Goal: Task Accomplishment & Management: Manage account settings

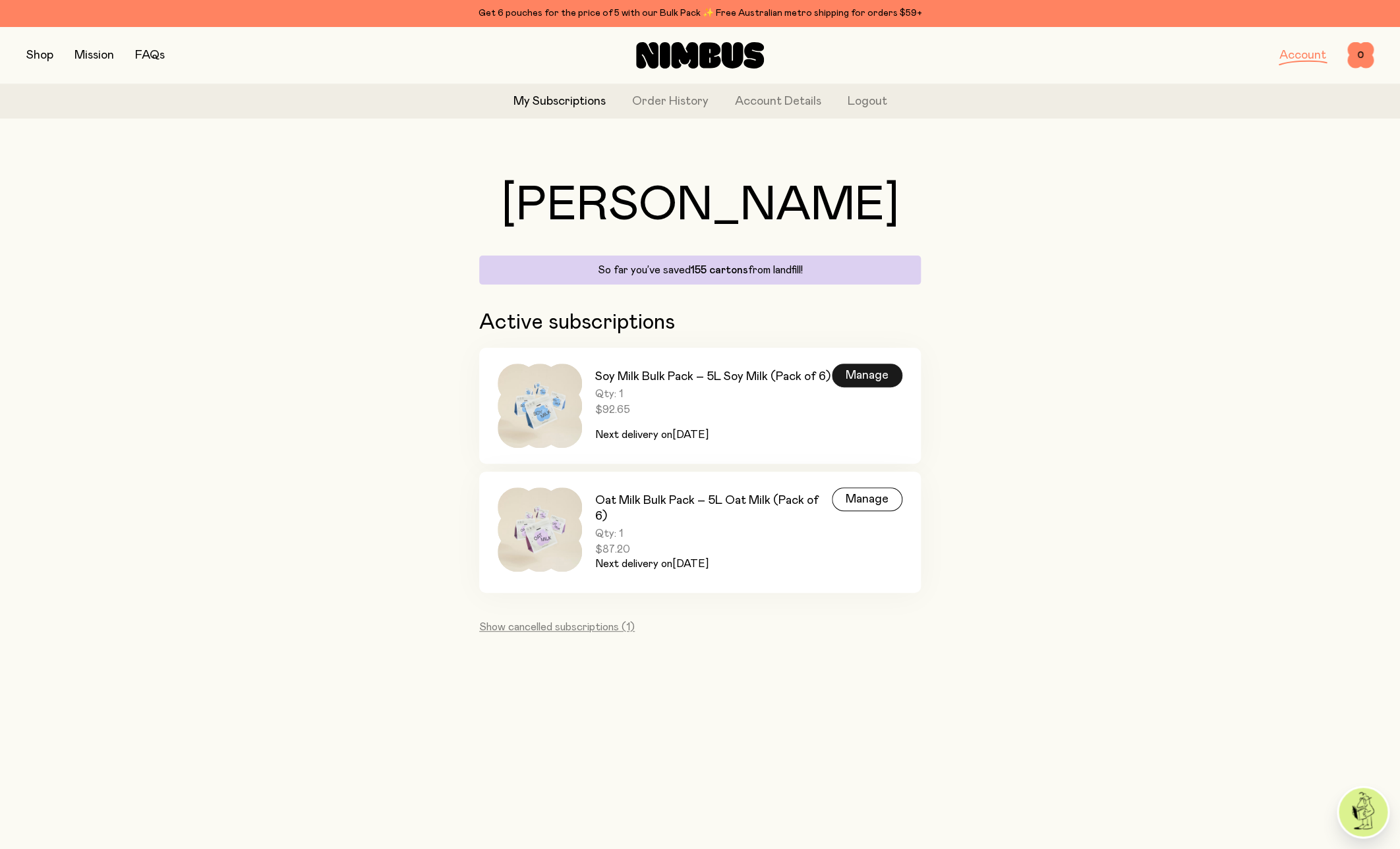
click at [869, 375] on div "Manage" at bounding box center [867, 375] width 71 height 24
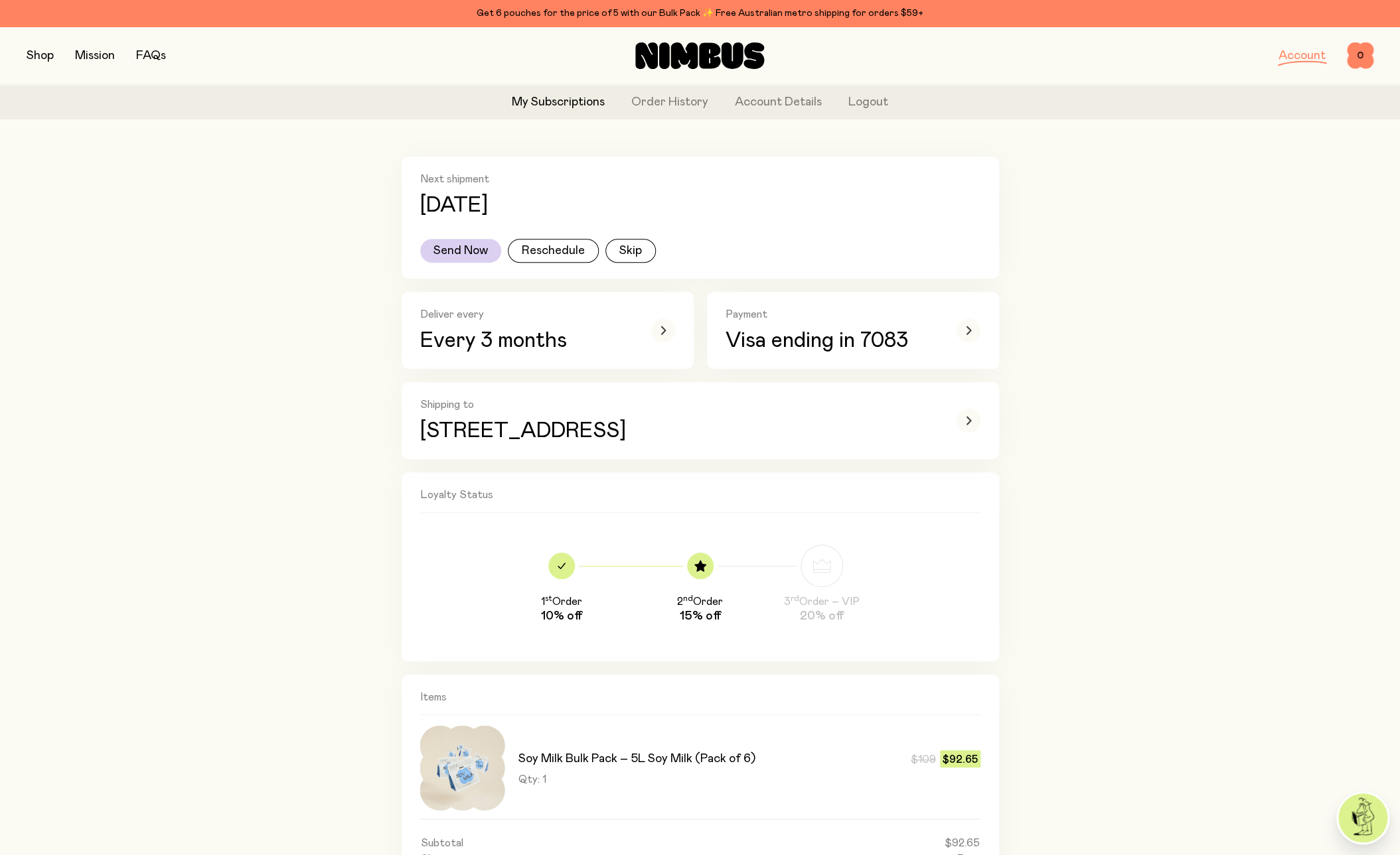
scroll to position [230, 0]
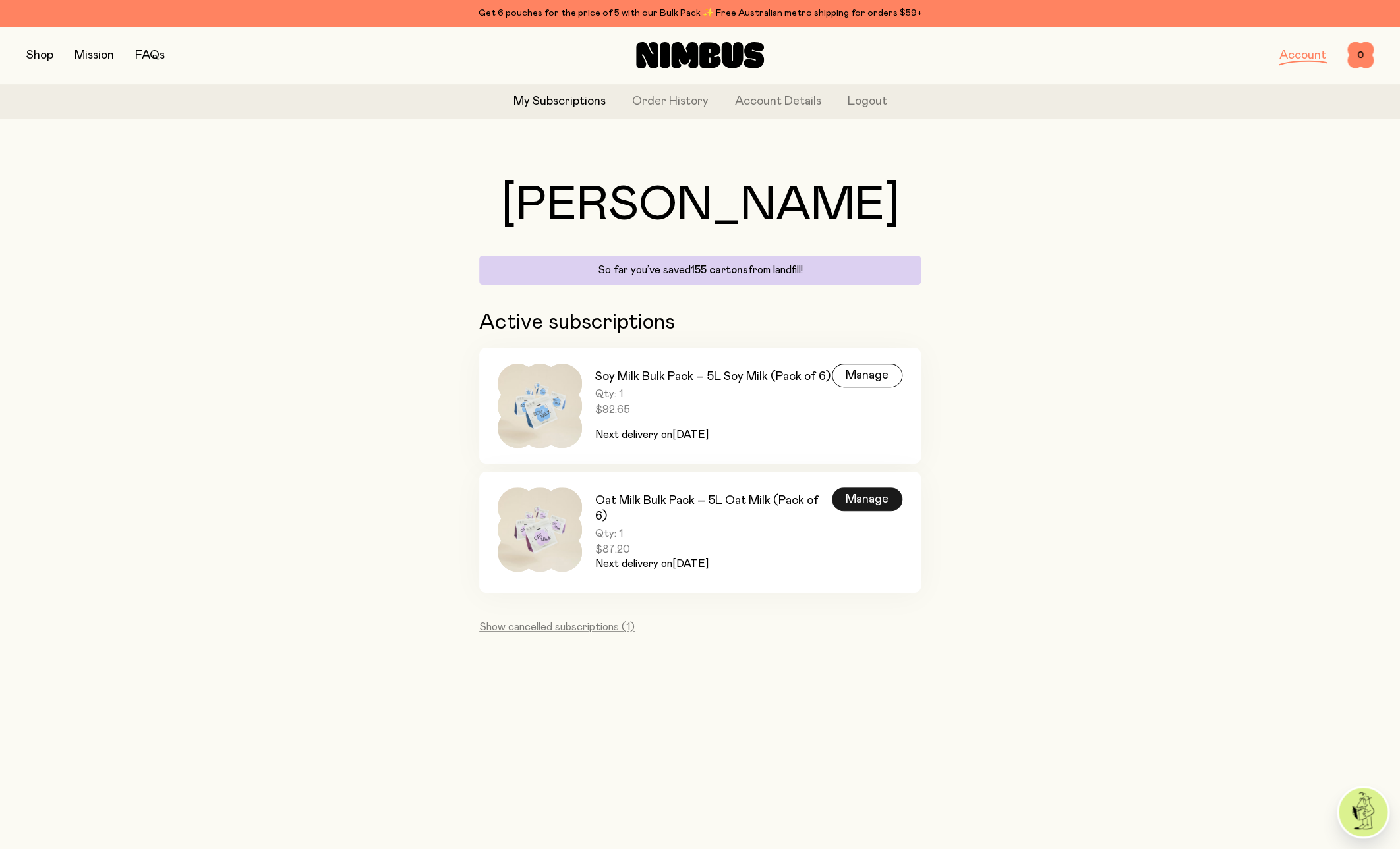
click at [851, 503] on div "Manage" at bounding box center [867, 499] width 71 height 24
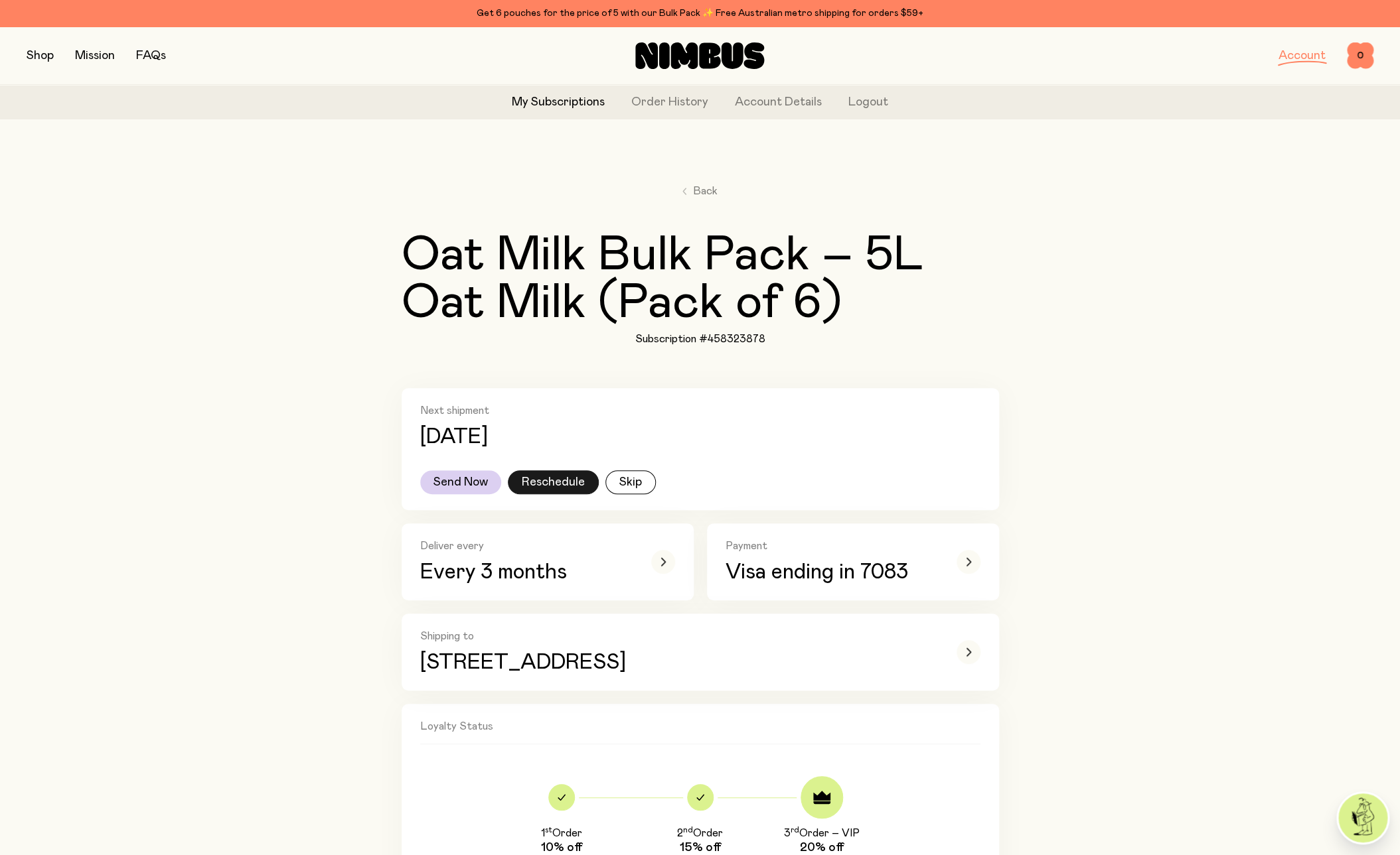
click at [561, 479] on button "Reschedule" at bounding box center [553, 482] width 91 height 24
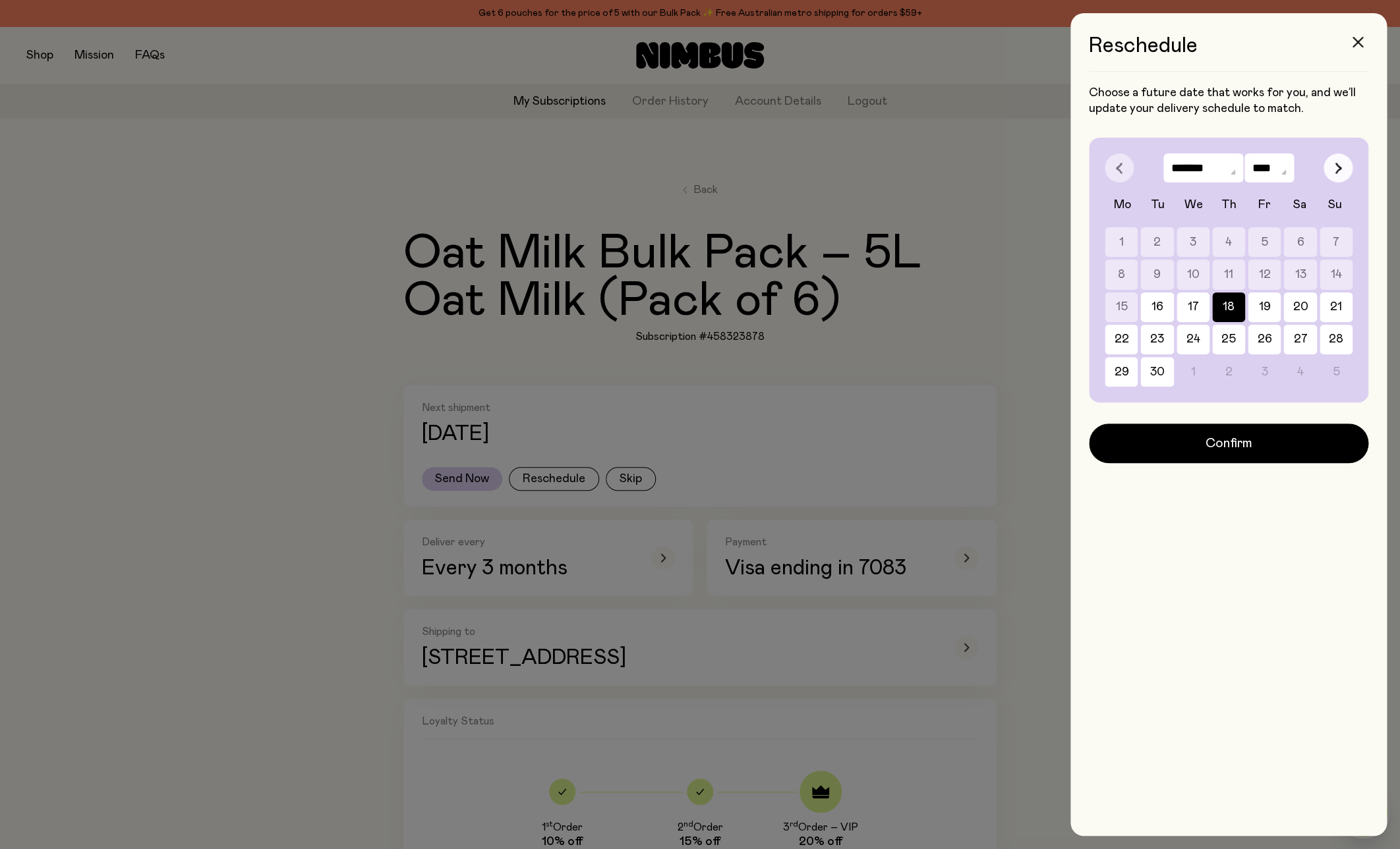
click at [1339, 165] on icon "button" at bounding box center [1338, 167] width 7 height 12
select select "*"
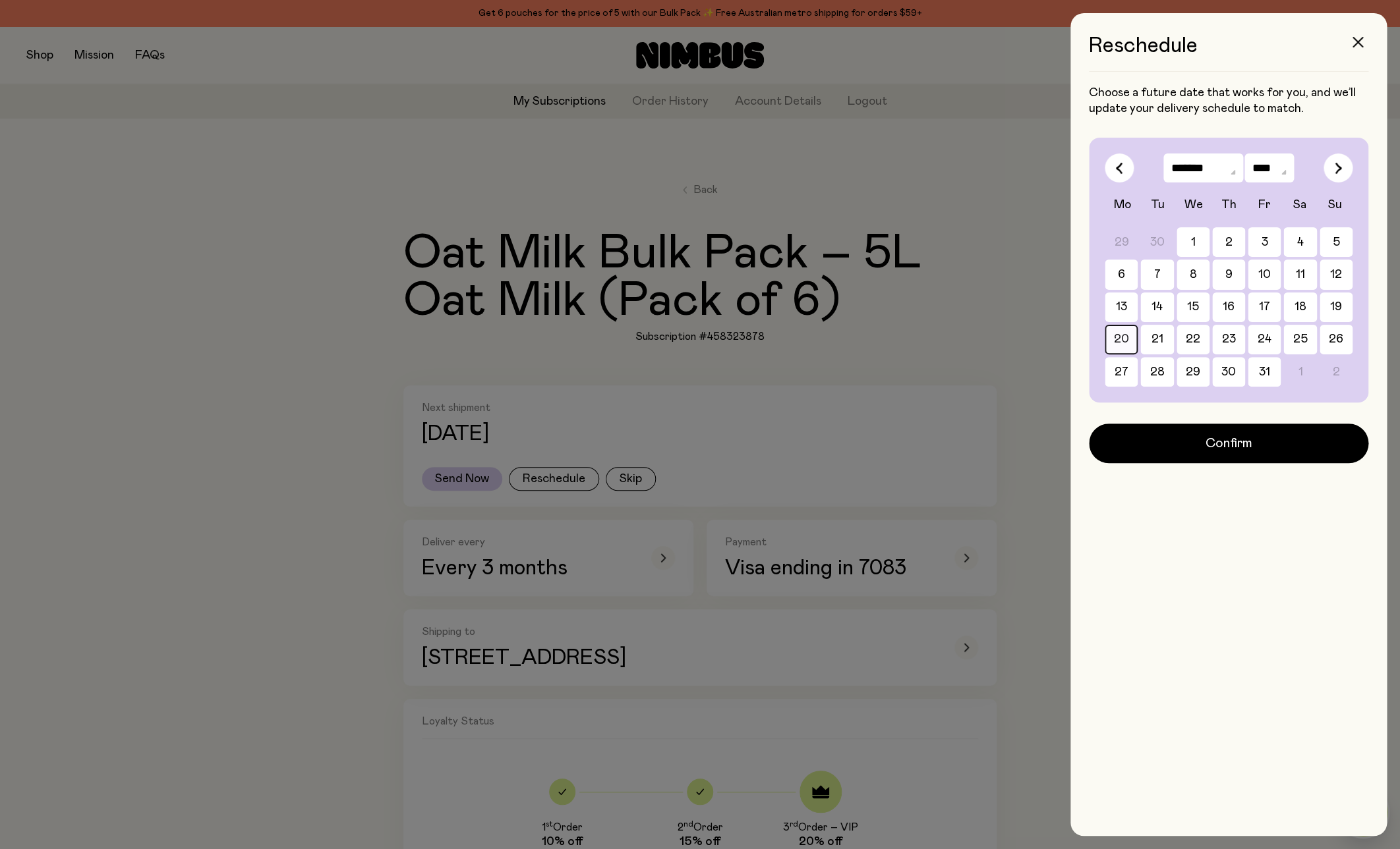
click at [1121, 344] on button "20" at bounding box center [1120, 339] width 33 height 30
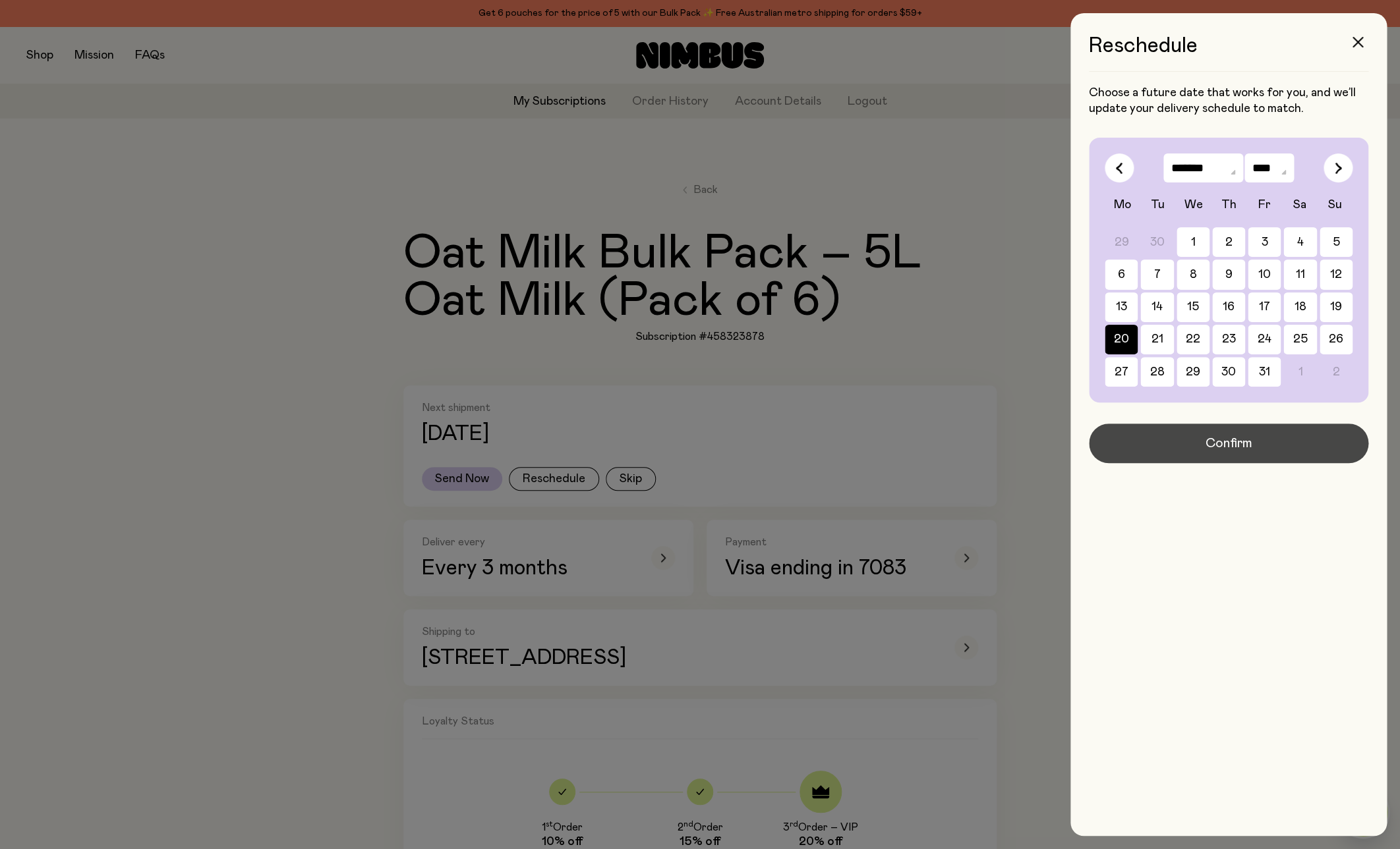
click at [1221, 441] on span "Confirm" at bounding box center [1229, 444] width 47 height 18
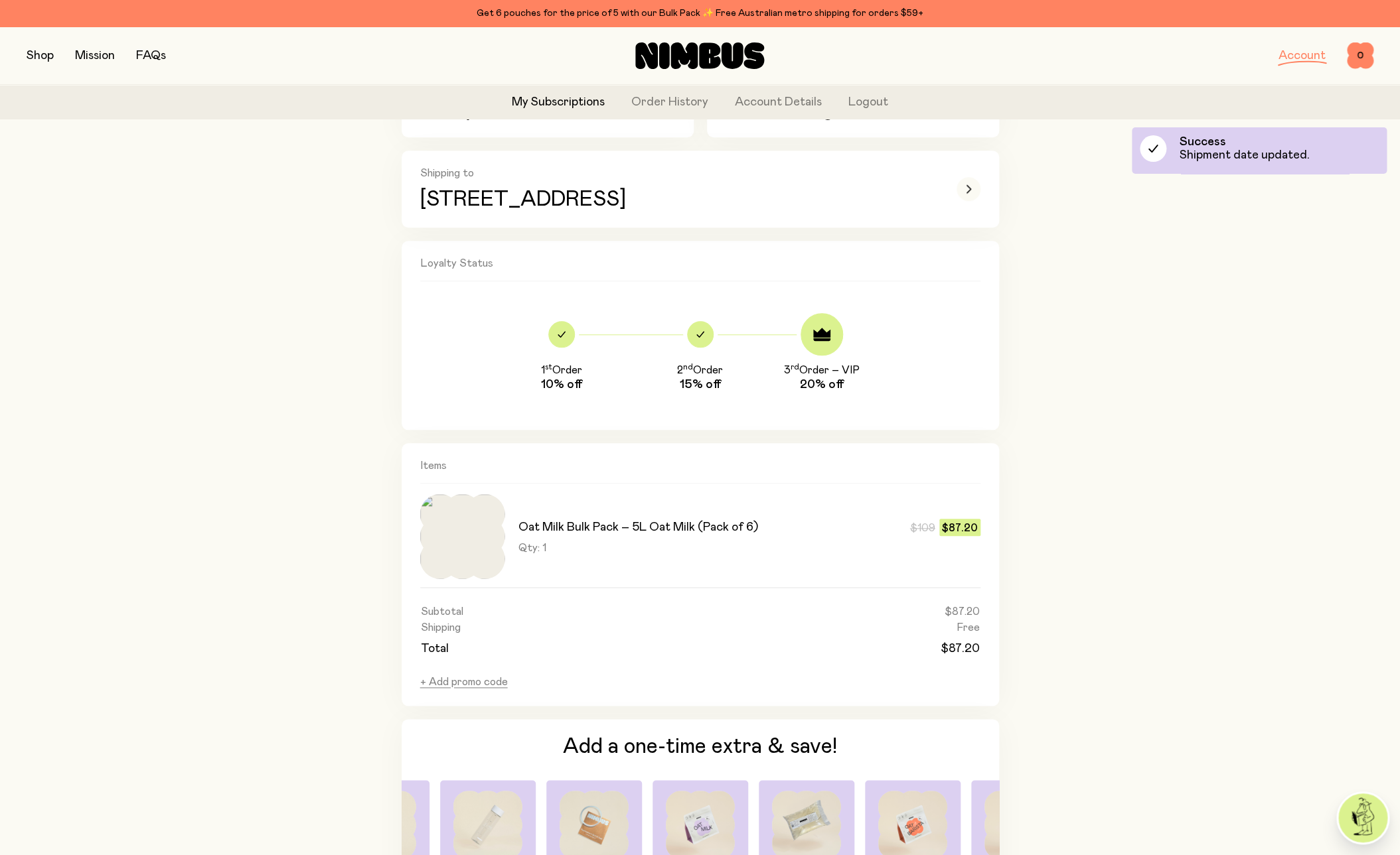
scroll to position [703, 0]
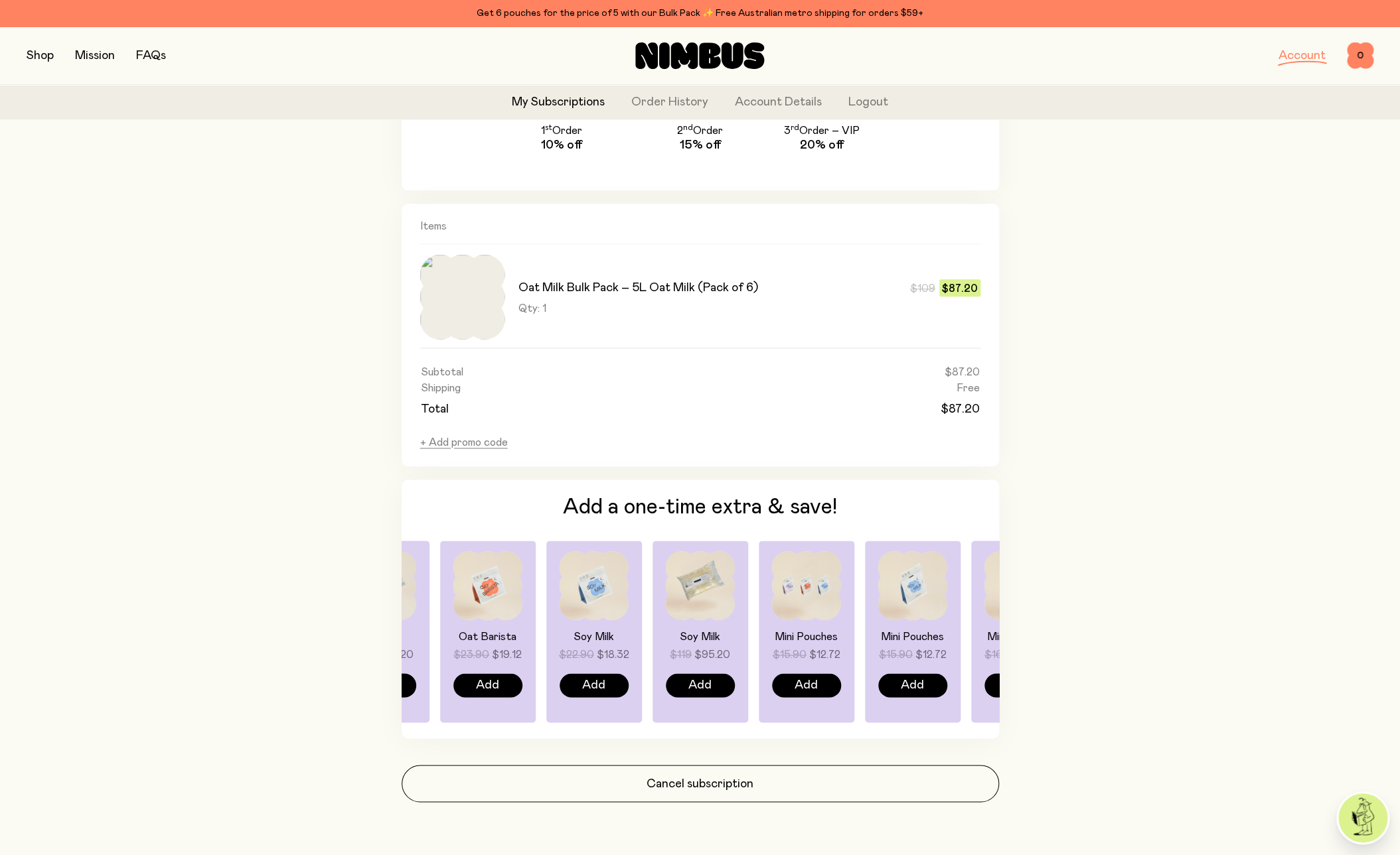
click at [1135, 405] on div "Back Oat Milk Bulk Pack – 5L Oat Milk (Pack of 6) Subscription #458323878 Next …" at bounding box center [699, 141] width 1347 height 1428
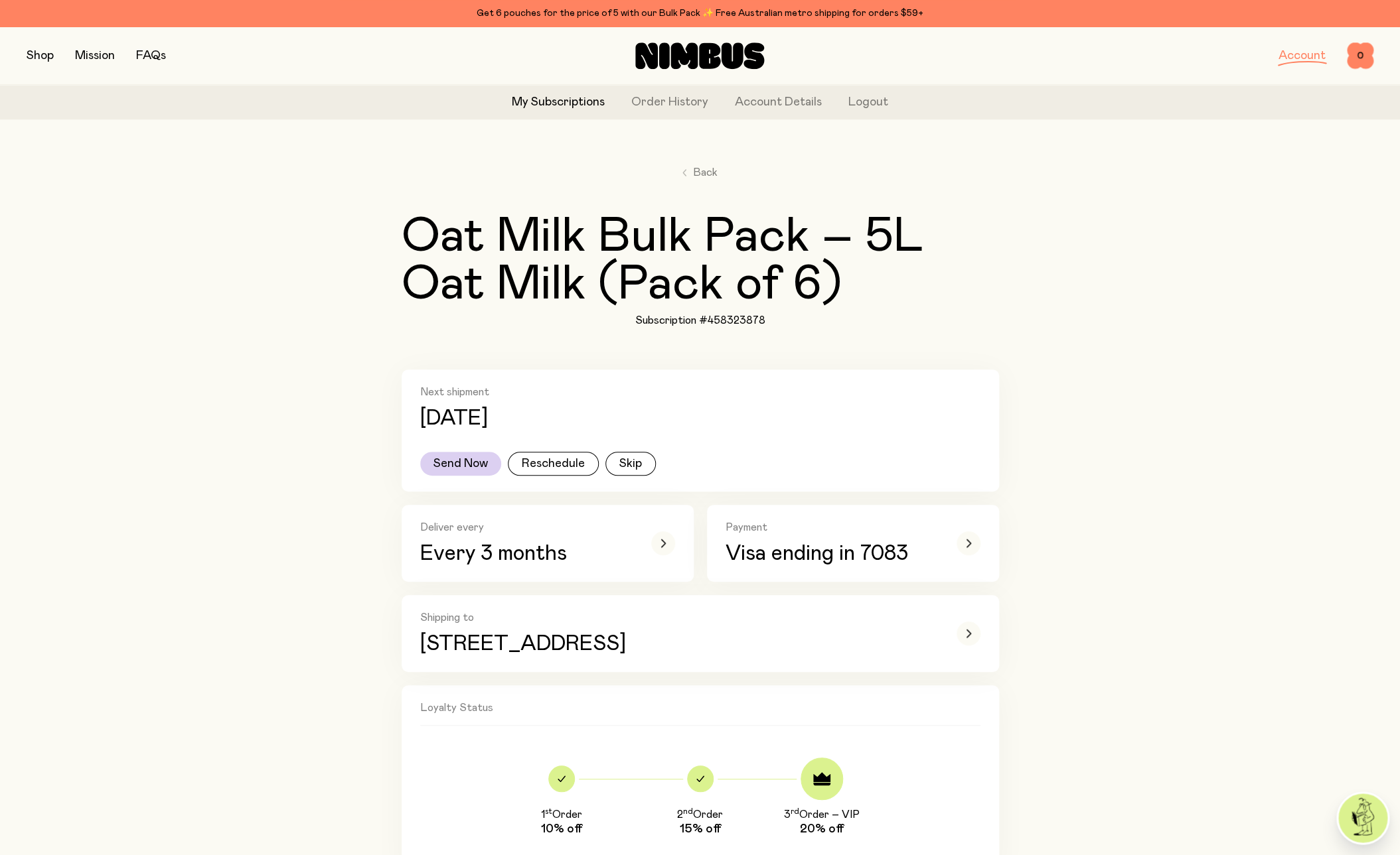
scroll to position [24, 0]
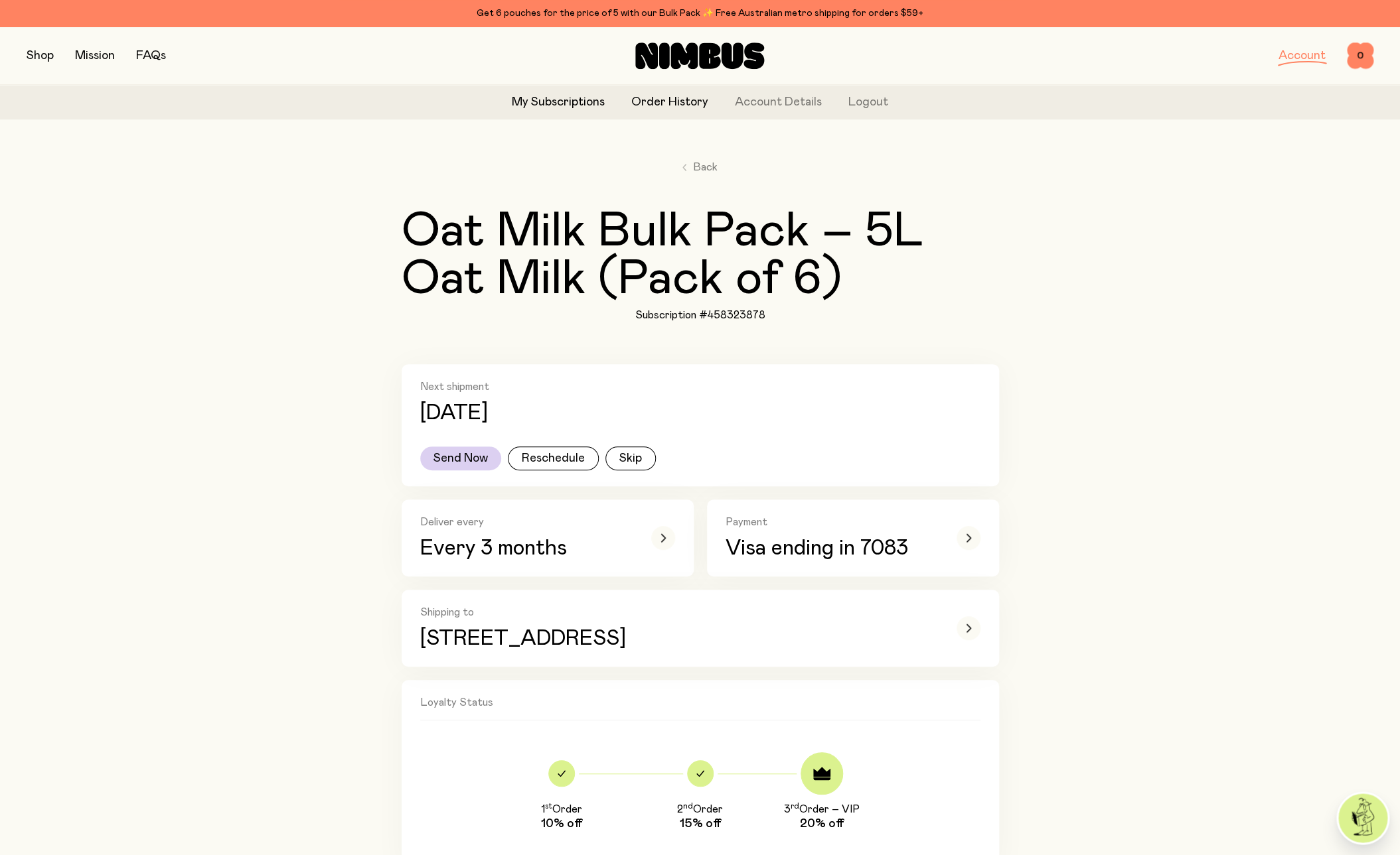
click at [668, 101] on link "Order History" at bounding box center [670, 102] width 77 height 18
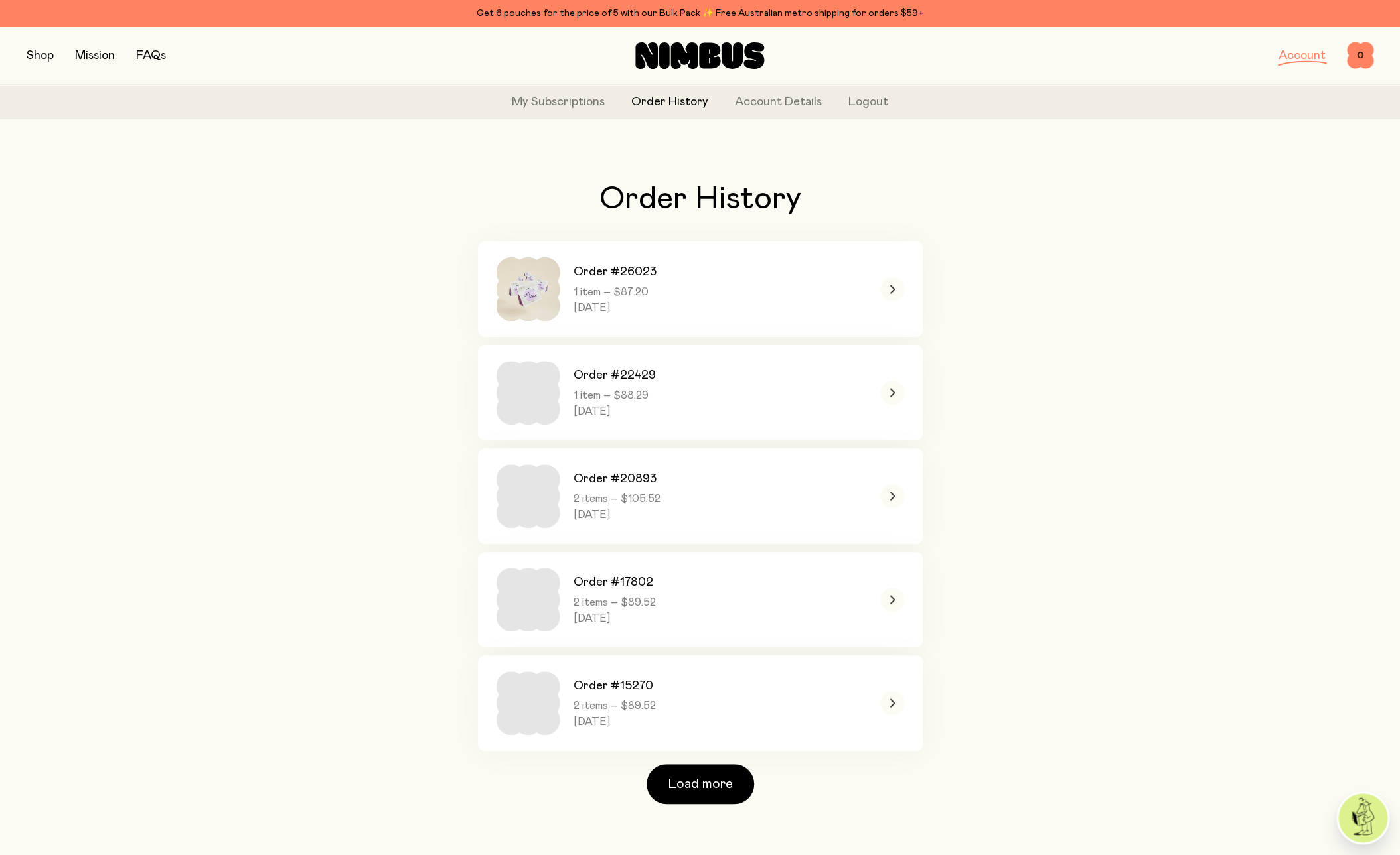
scroll to position [2, 0]
click at [700, 788] on span "Load more" at bounding box center [700, 782] width 65 height 19
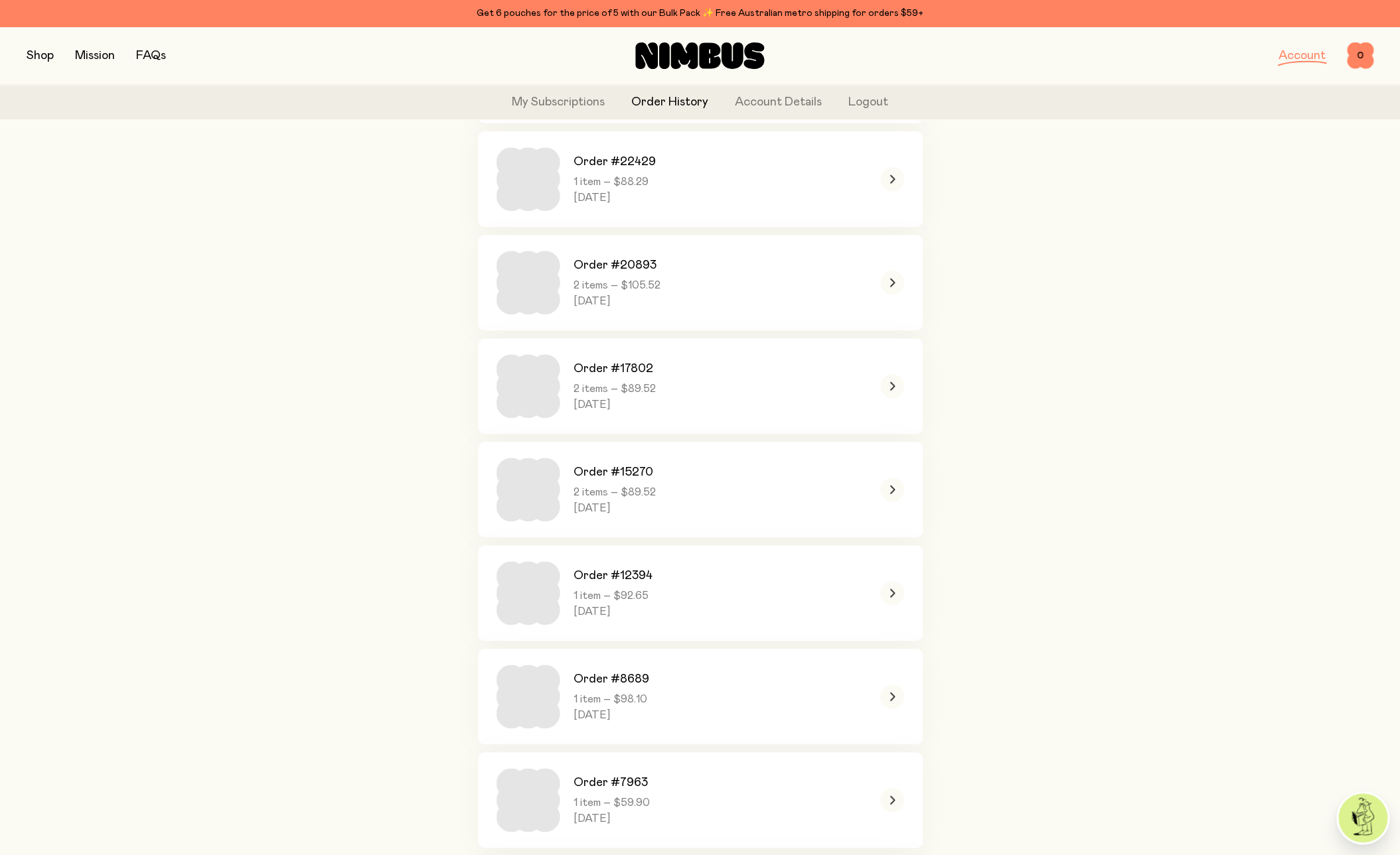
scroll to position [519, 0]
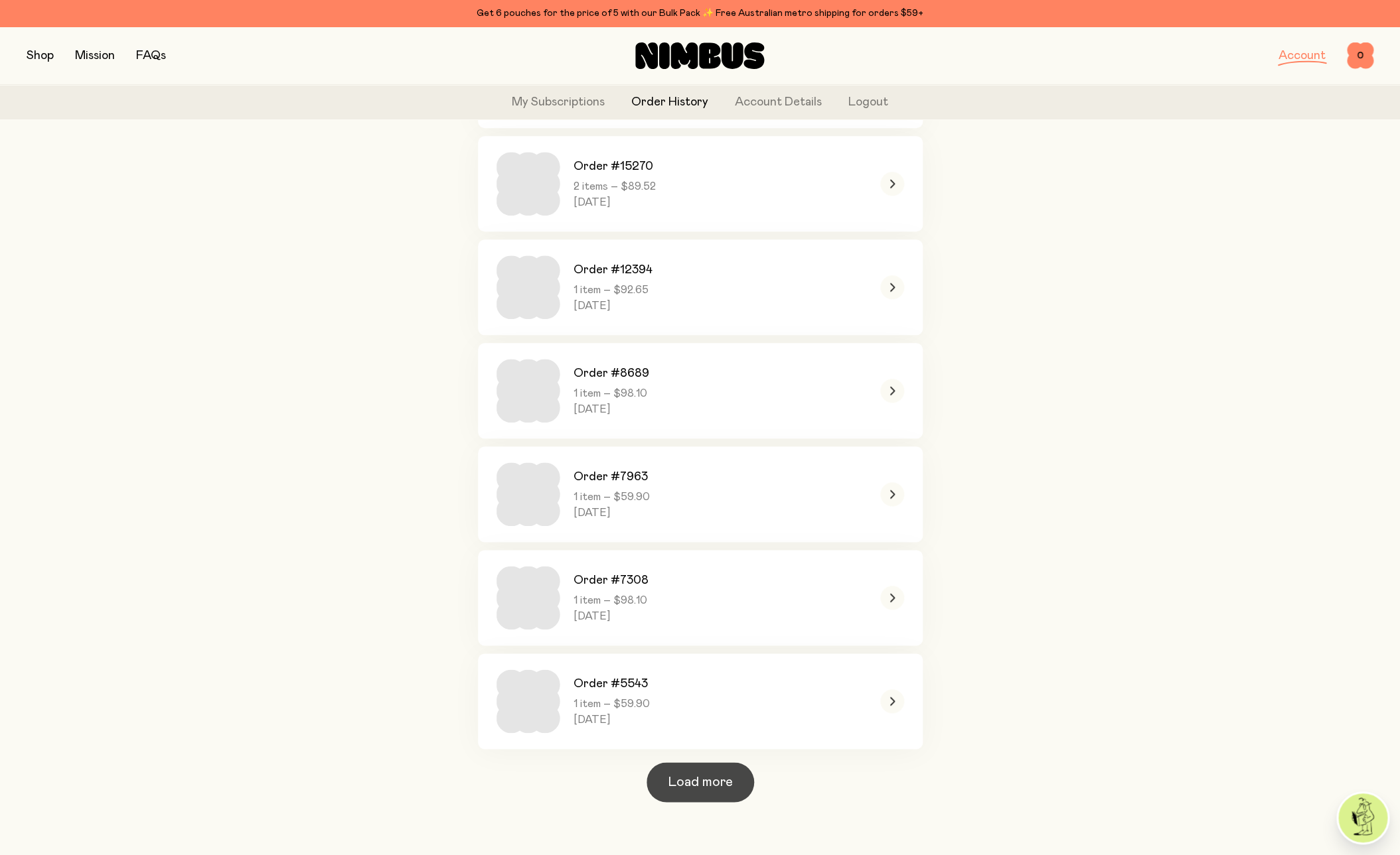
click at [687, 781] on span "Load more" at bounding box center [700, 782] width 65 height 19
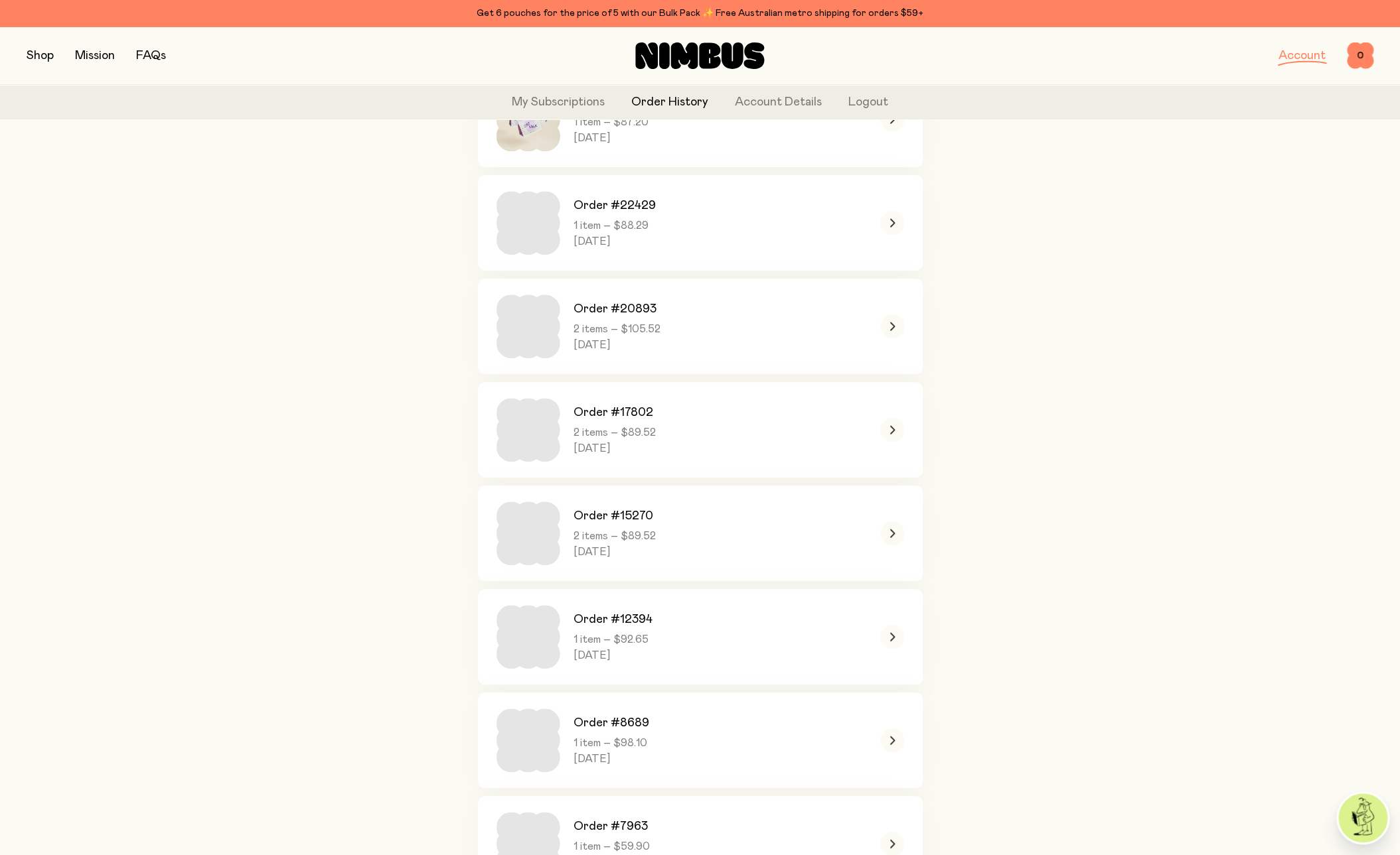
scroll to position [0, 0]
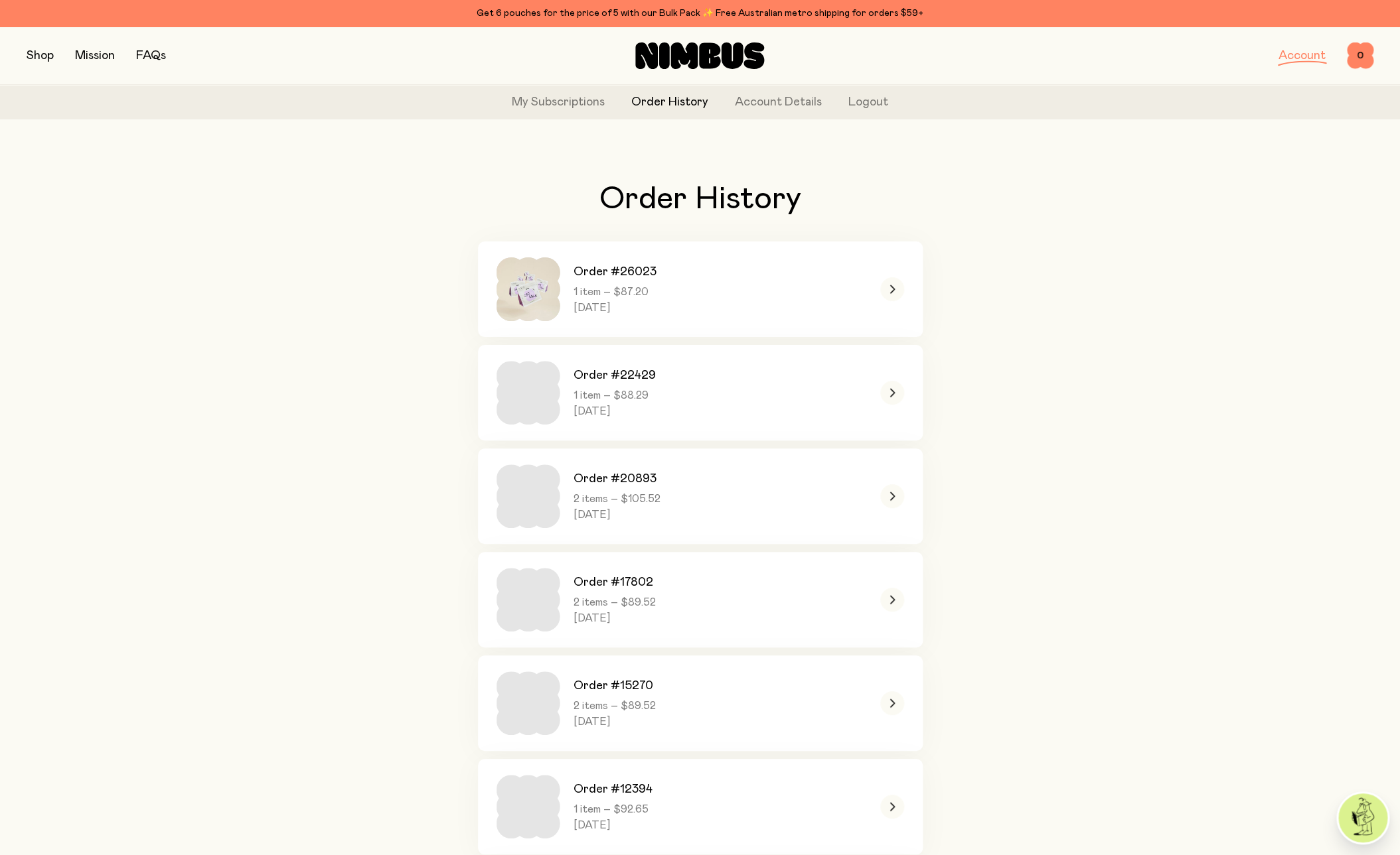
click at [316, 488] on div "Order History Order #26023 1 item – $87.20 [DATE] Order #22429 1 item – $88.29 …" at bounding box center [699, 777] width 1347 height 1295
